Goal: Task Accomplishment & Management: Complete application form

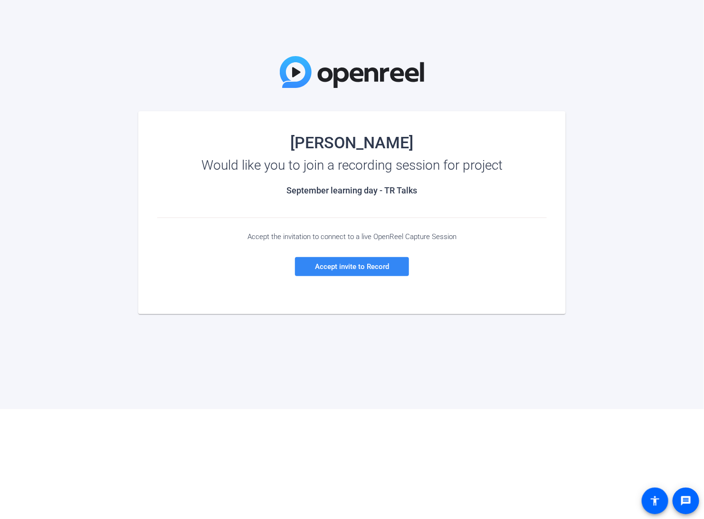
click at [365, 271] on span at bounding box center [352, 266] width 114 height 23
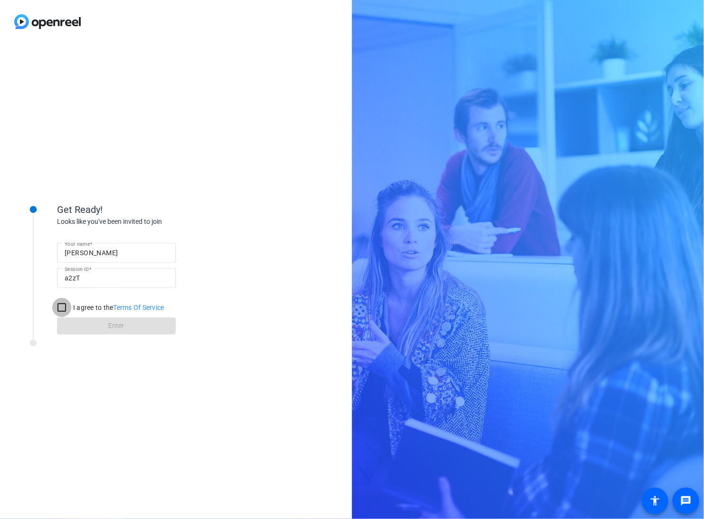
click at [65, 309] on input "I agree to the Terms Of Service" at bounding box center [61, 307] width 19 height 19
checkbox input "true"
click at [111, 329] on span "Enter" at bounding box center [117, 326] width 16 height 10
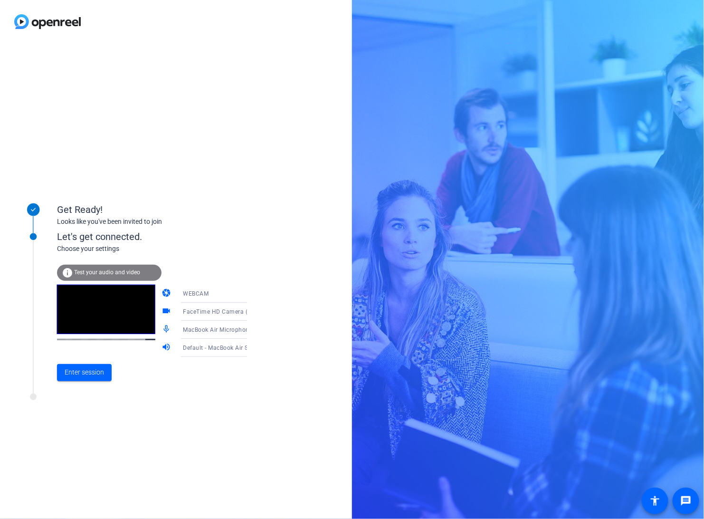
click at [254, 294] on icon at bounding box center [256, 294] width 5 height 2
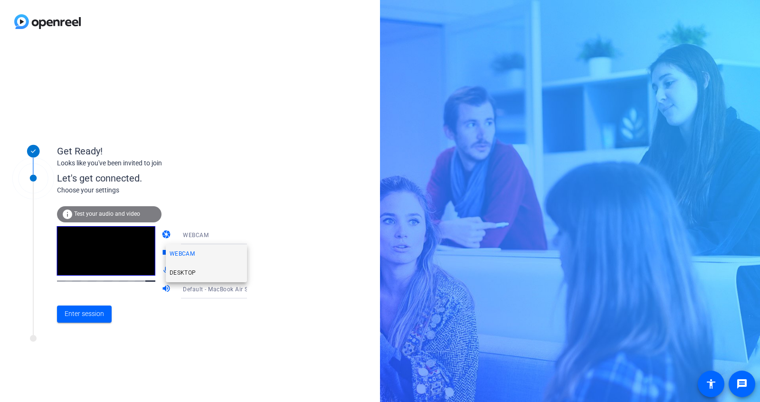
click at [194, 270] on span "DESKTOP" at bounding box center [183, 272] width 27 height 11
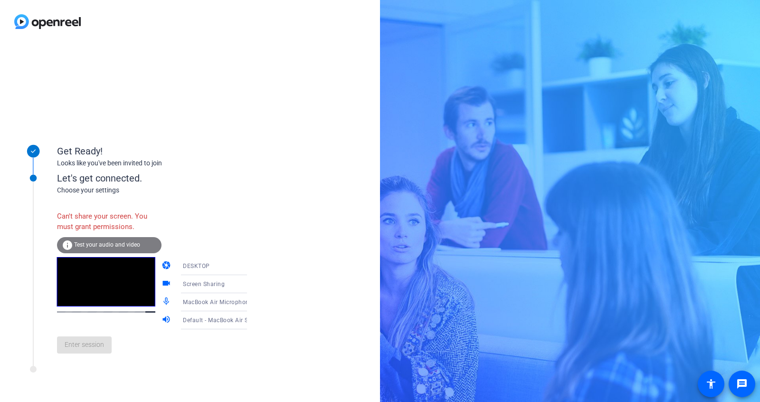
click at [223, 270] on div "DESKTOP" at bounding box center [218, 266] width 71 height 12
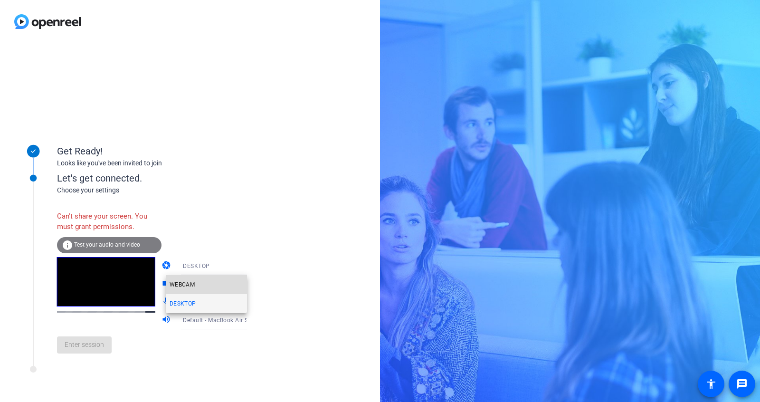
click at [195, 278] on mat-option "WEBCAM" at bounding box center [206, 284] width 81 height 19
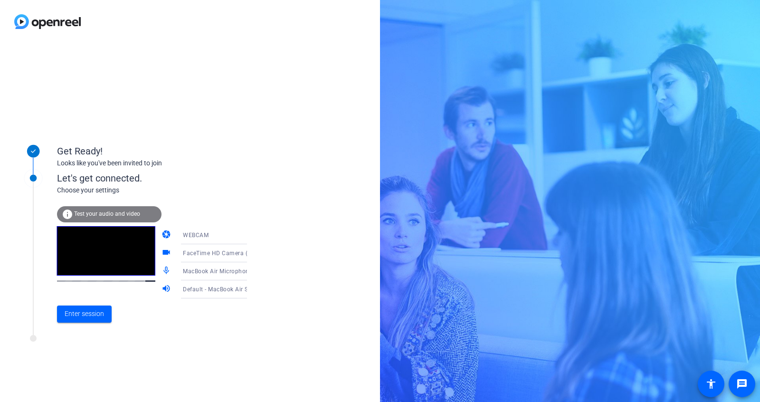
click at [221, 247] on div "FaceTime HD Camera (5B00:3AA6)" at bounding box center [218, 253] width 71 height 12
click at [260, 268] on div at bounding box center [380, 201] width 760 height 402
click at [251, 269] on icon at bounding box center [256, 271] width 11 height 11
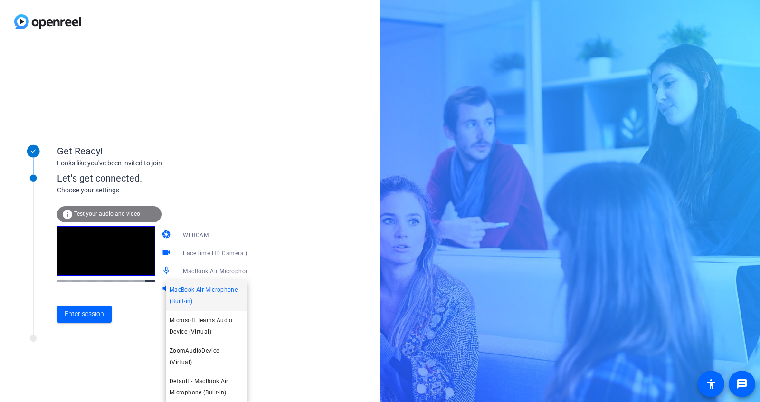
click at [273, 296] on div at bounding box center [380, 201] width 760 height 402
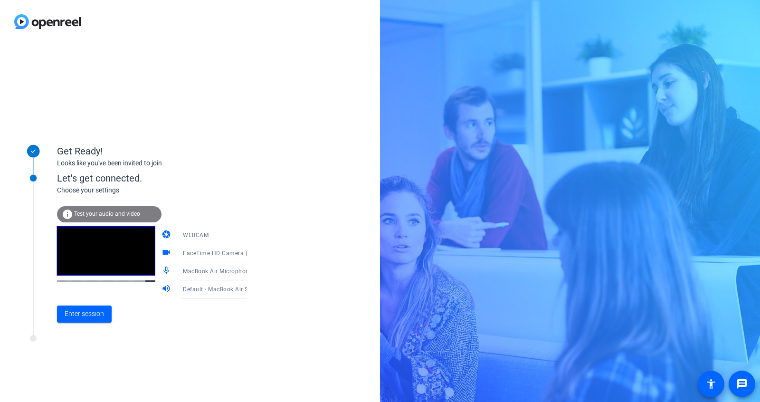
click at [227, 291] on span "Default - MacBook Air Speakers (Built-in)" at bounding box center [239, 289] width 113 height 8
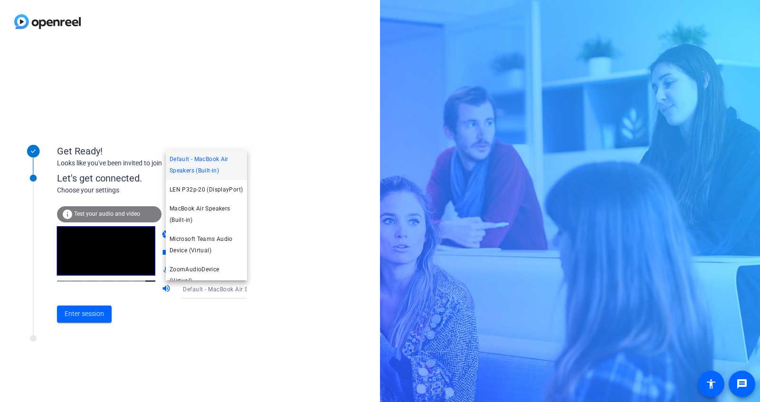
click at [290, 265] on div at bounding box center [380, 201] width 760 height 402
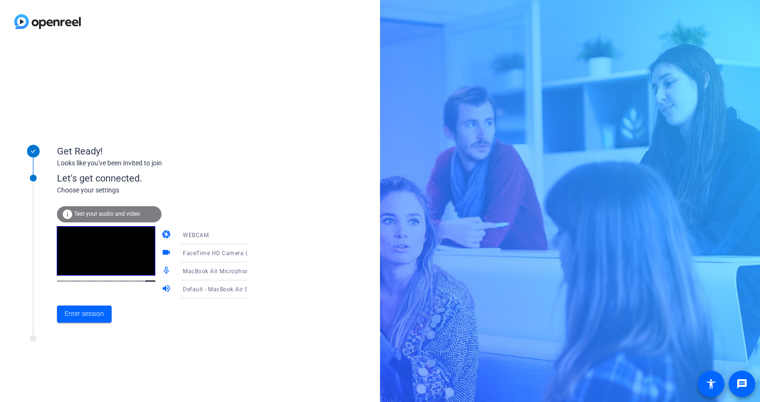
click at [215, 249] on div "FaceTime HD Camera (5B00:3AA6)" at bounding box center [218, 253] width 71 height 12
click at [281, 256] on div at bounding box center [380, 201] width 760 height 402
click at [228, 263] on div "MacBook Air Microphone (Built-in)" at bounding box center [221, 271] width 76 height 18
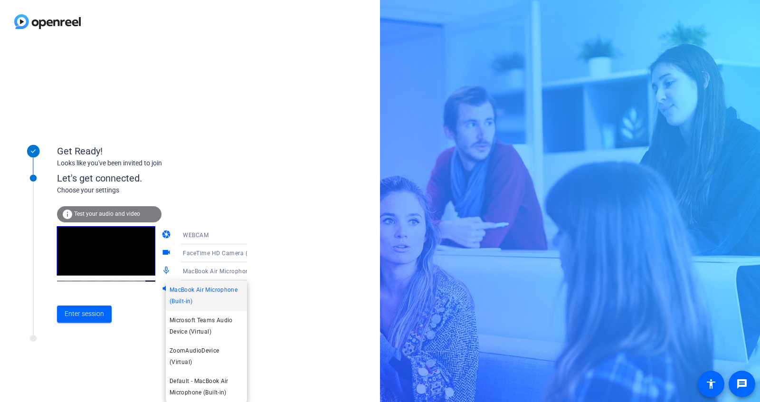
click at [280, 297] on div at bounding box center [380, 201] width 760 height 402
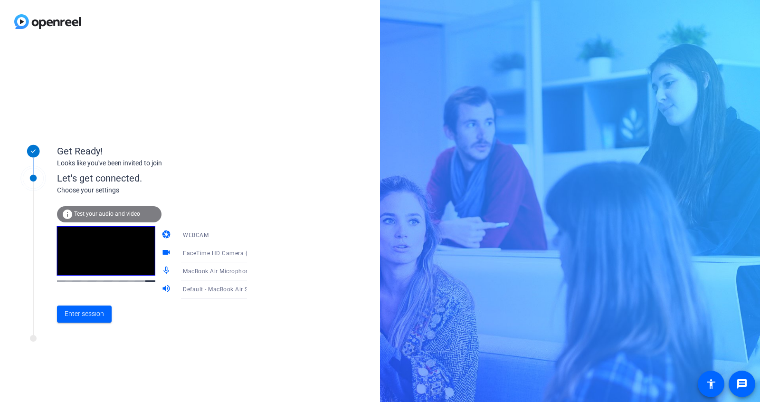
click at [238, 260] on div "FaceTime HD Camera (5B00:3AA6)" at bounding box center [221, 253] width 76 height 18
click at [289, 253] on div at bounding box center [380, 201] width 760 height 402
click at [251, 266] on icon at bounding box center [256, 271] width 11 height 11
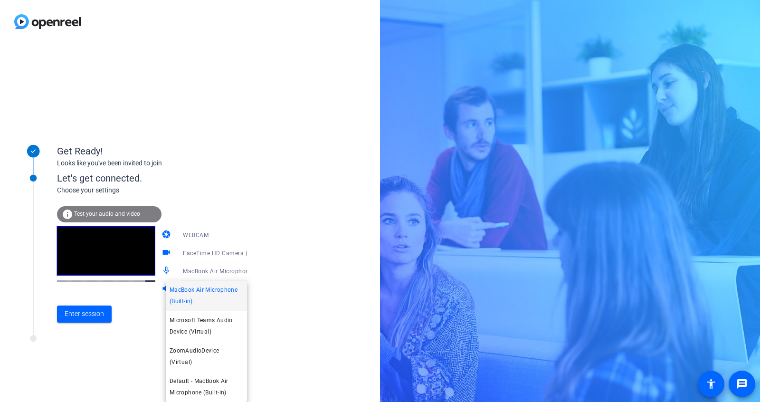
click at [335, 156] on div at bounding box center [380, 201] width 760 height 402
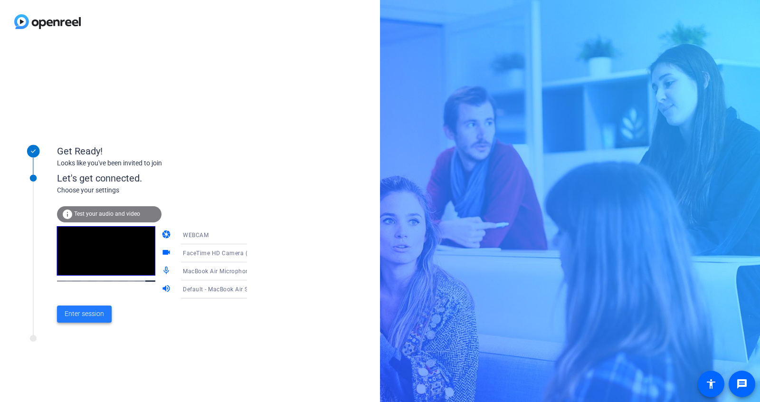
click at [90, 308] on span at bounding box center [84, 314] width 55 height 23
